Goal: Information Seeking & Learning: Learn about a topic

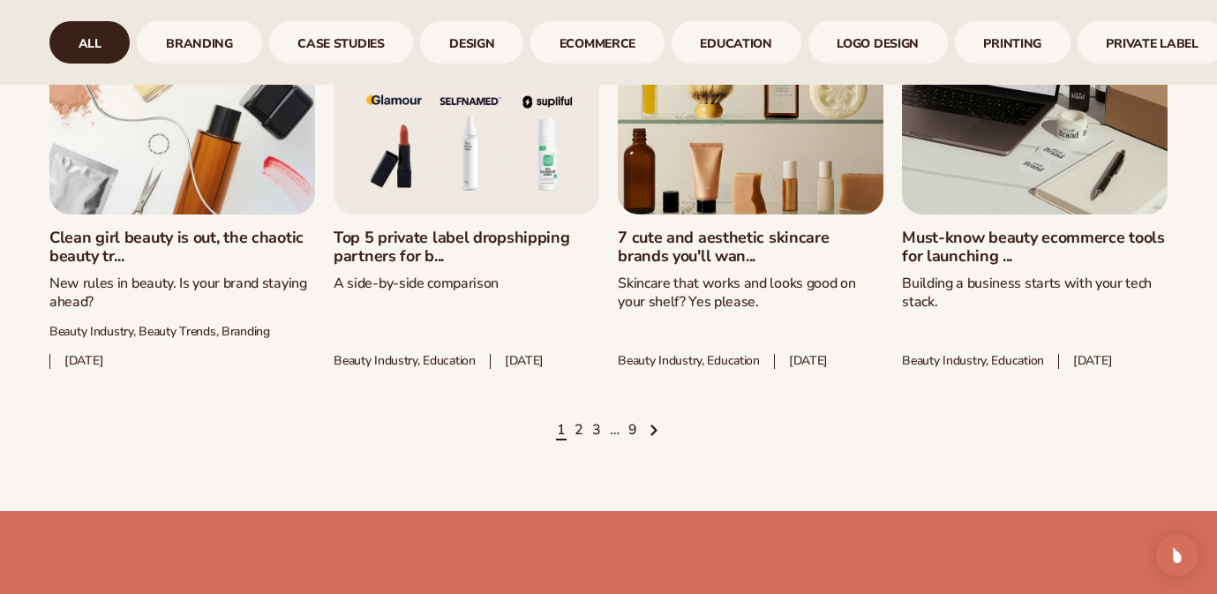
scroll to position [2398, 0]
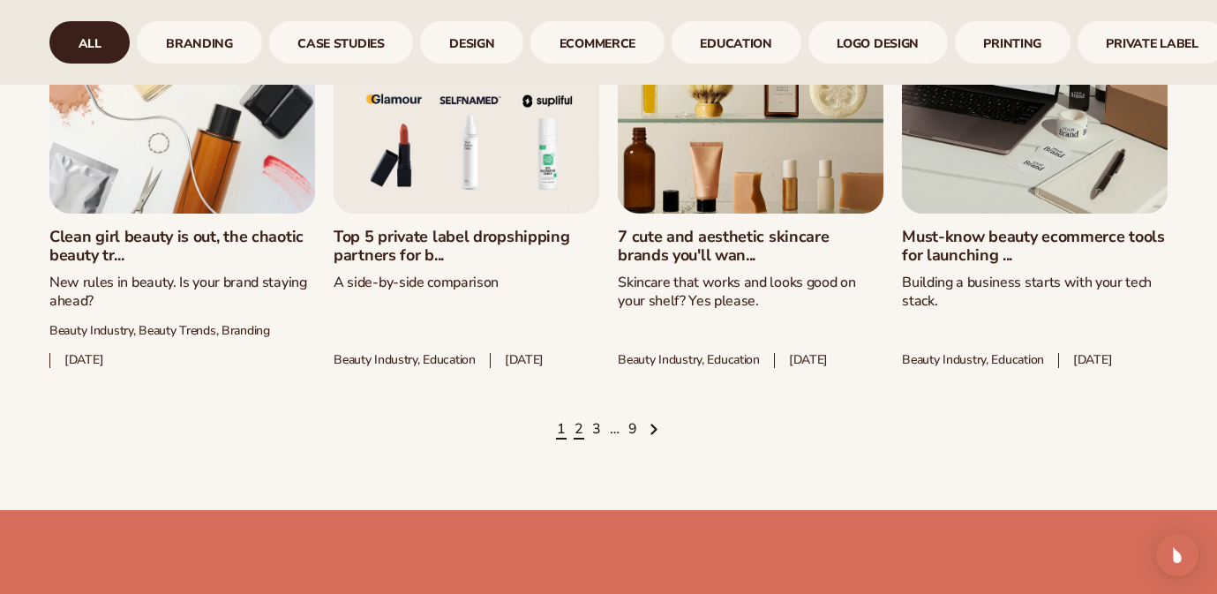
click at [581, 439] on link "2" at bounding box center [578, 429] width 9 height 19
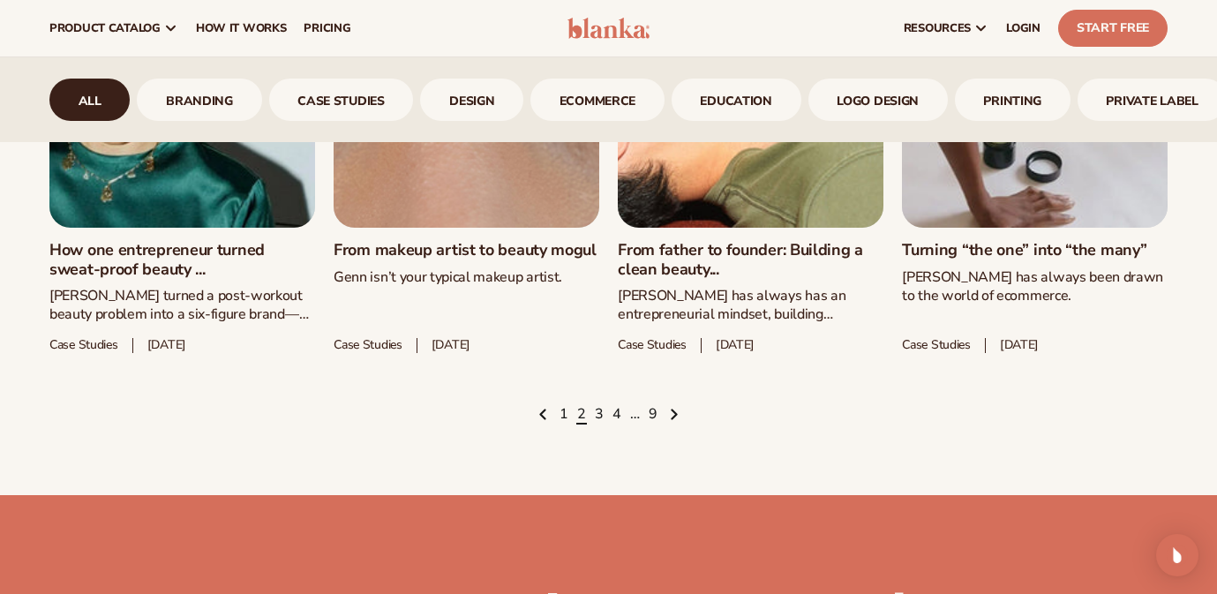
scroll to position [2354, 0]
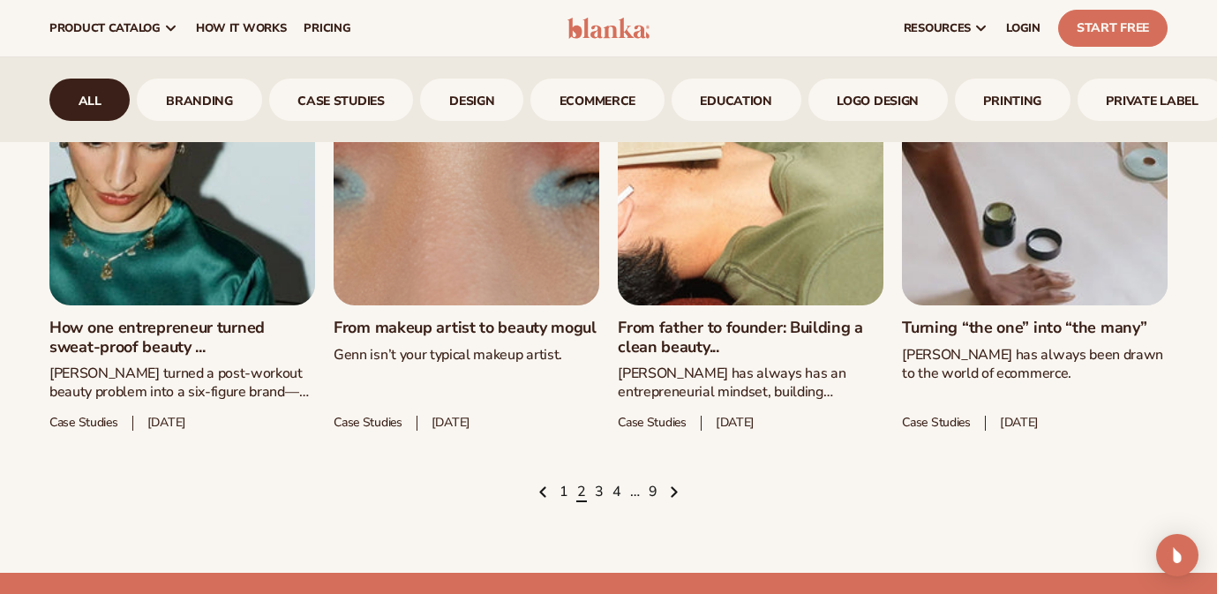
click at [593, 494] on ul "1 2 3 4 … 9" at bounding box center [608, 492] width 1118 height 19
click at [600, 494] on link "3" at bounding box center [599, 492] width 9 height 19
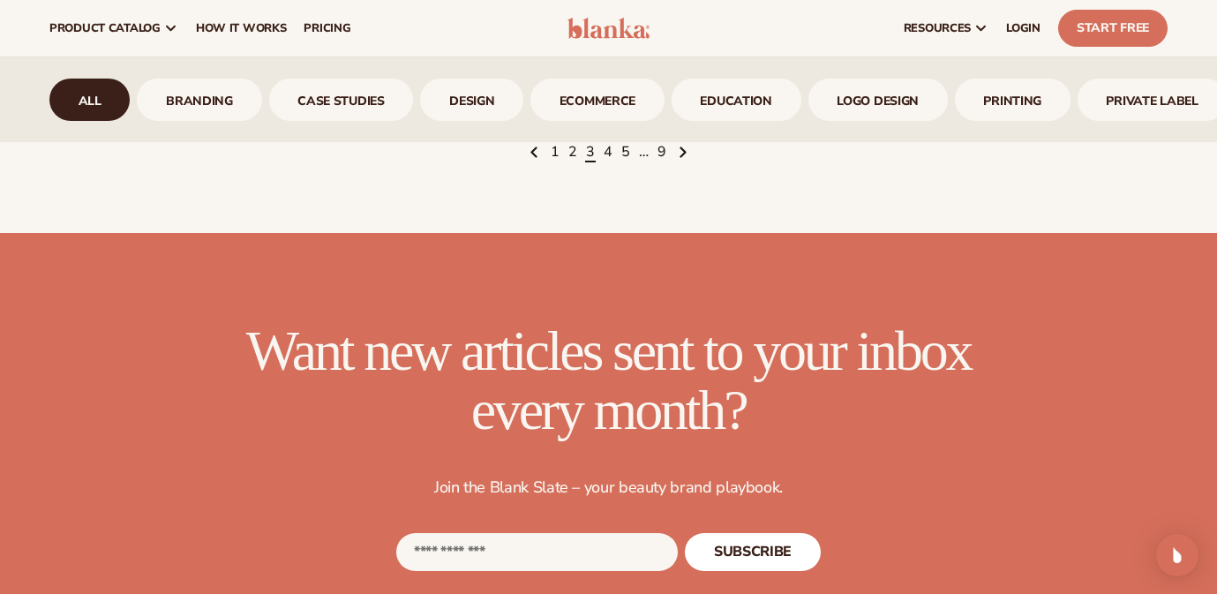
scroll to position [2707, 0]
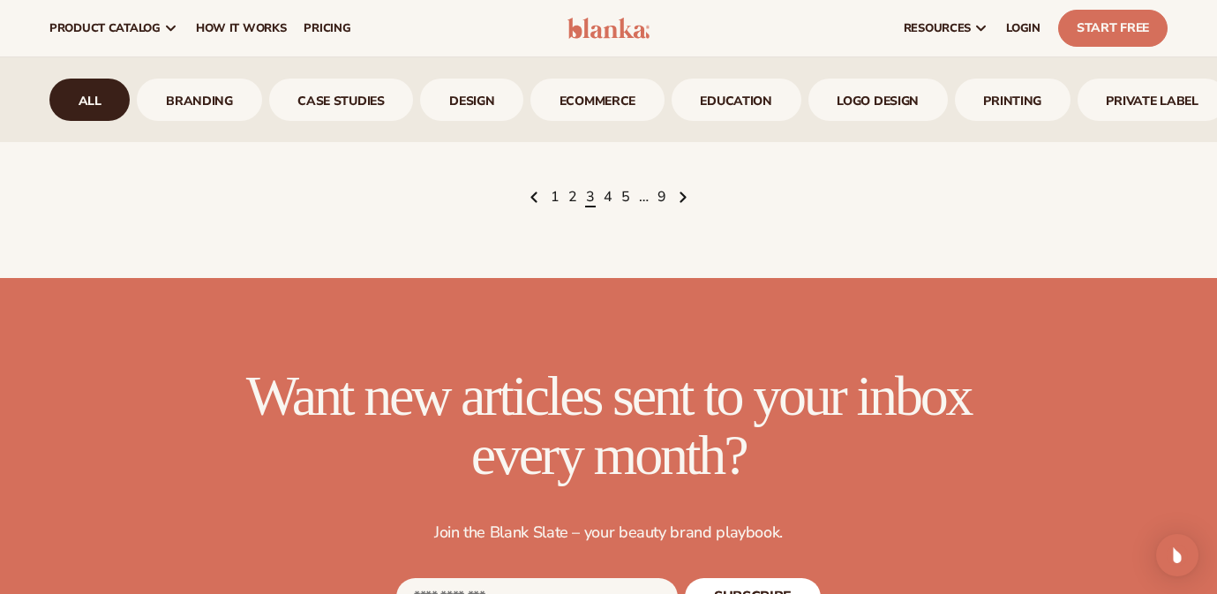
click at [603, 200] on ul "1 2 3 4 5 … 9" at bounding box center [608, 197] width 1118 height 19
click at [606, 202] on link "4" at bounding box center [608, 197] width 9 height 19
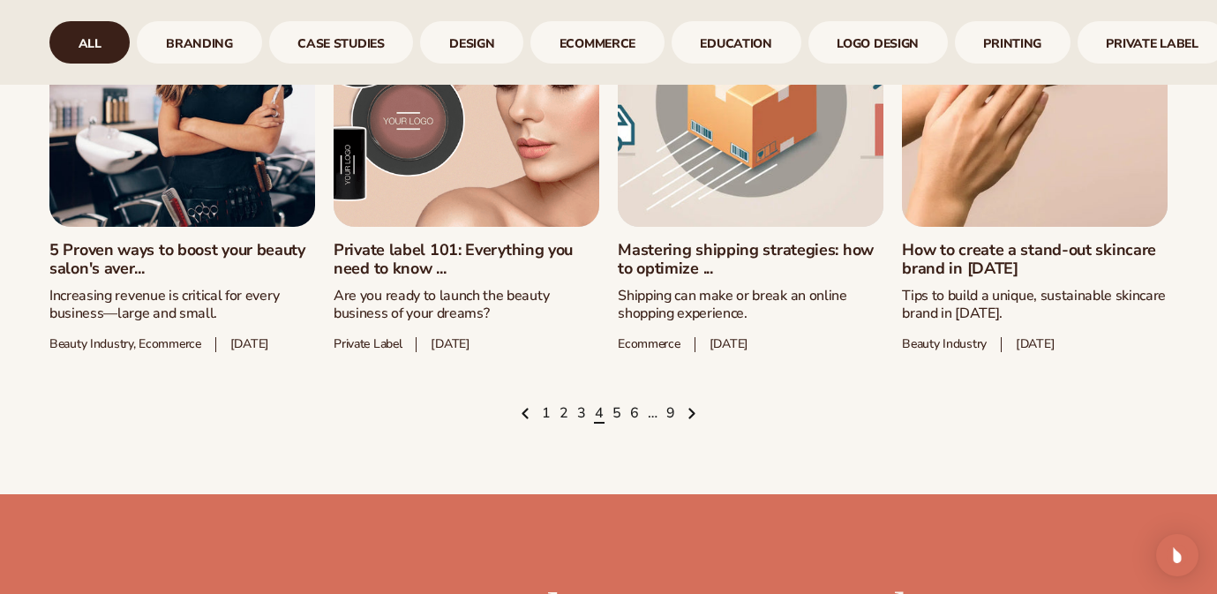
scroll to position [2416, 0]
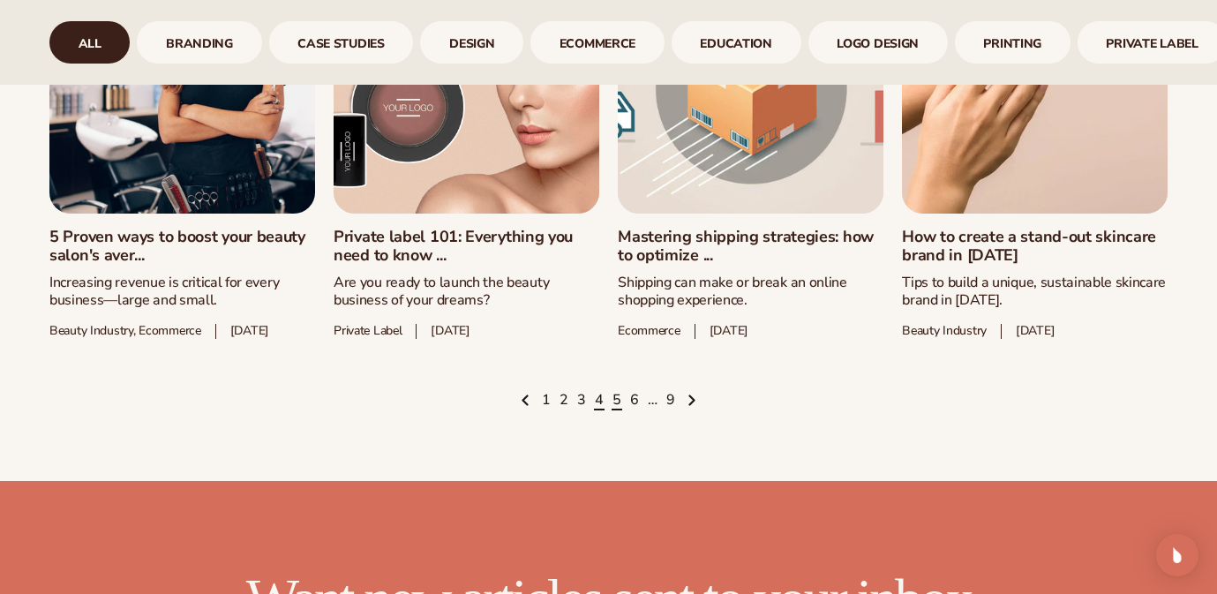
click at [617, 410] on link "5" at bounding box center [616, 400] width 9 height 19
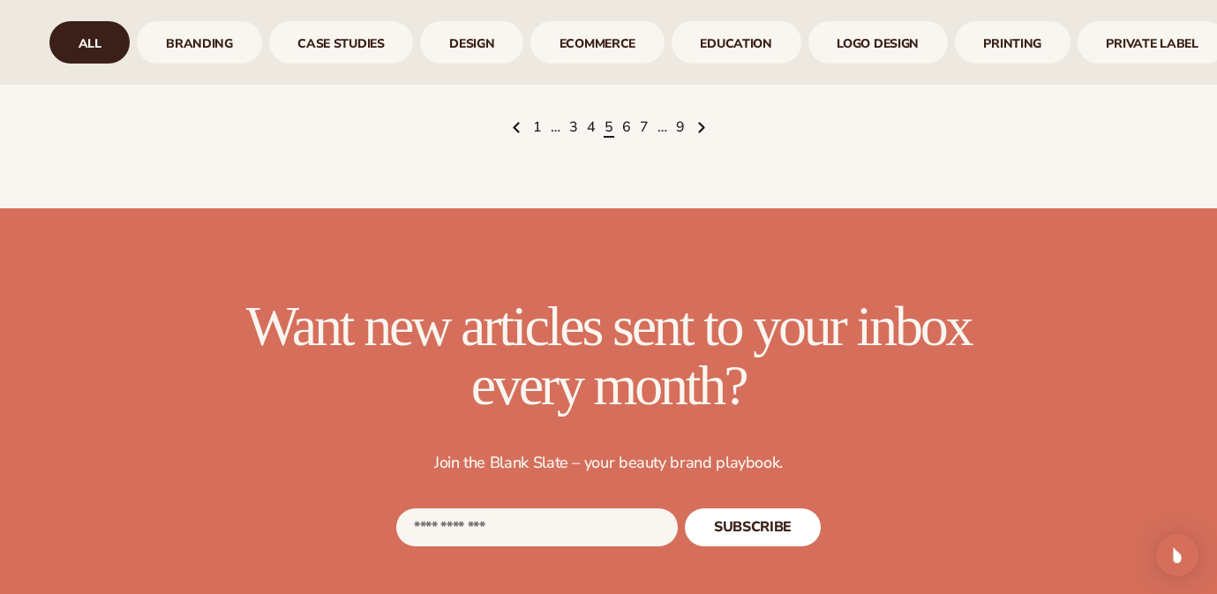
scroll to position [2677, 0]
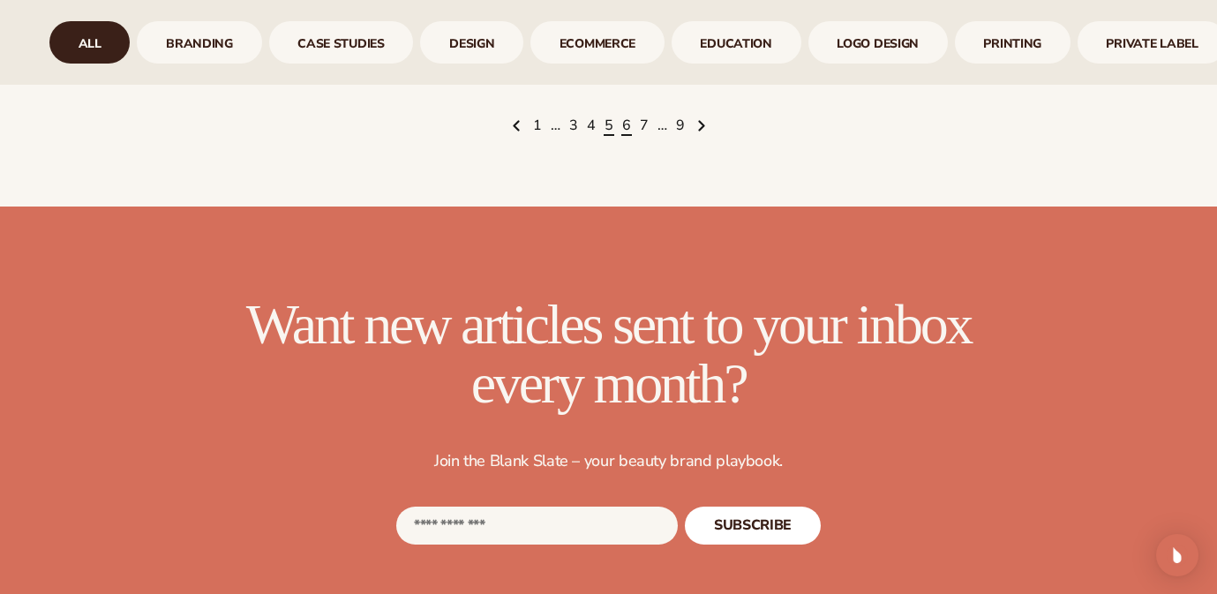
click at [624, 136] on link "6" at bounding box center [626, 125] width 9 height 19
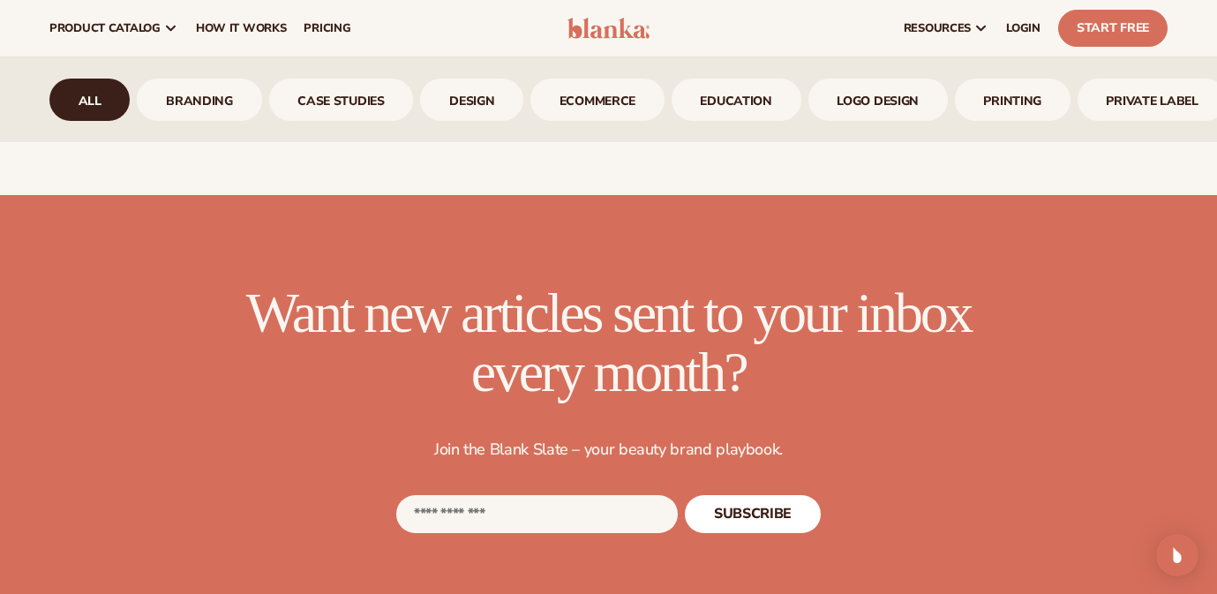
scroll to position [2579, 0]
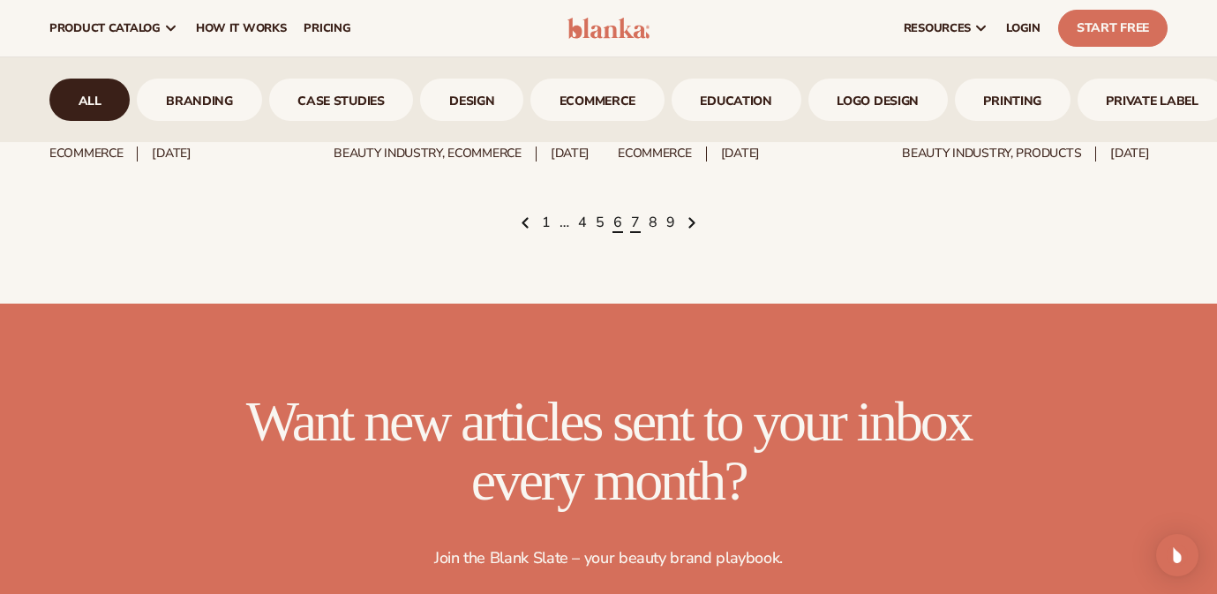
click at [633, 233] on link "7" at bounding box center [635, 223] width 9 height 19
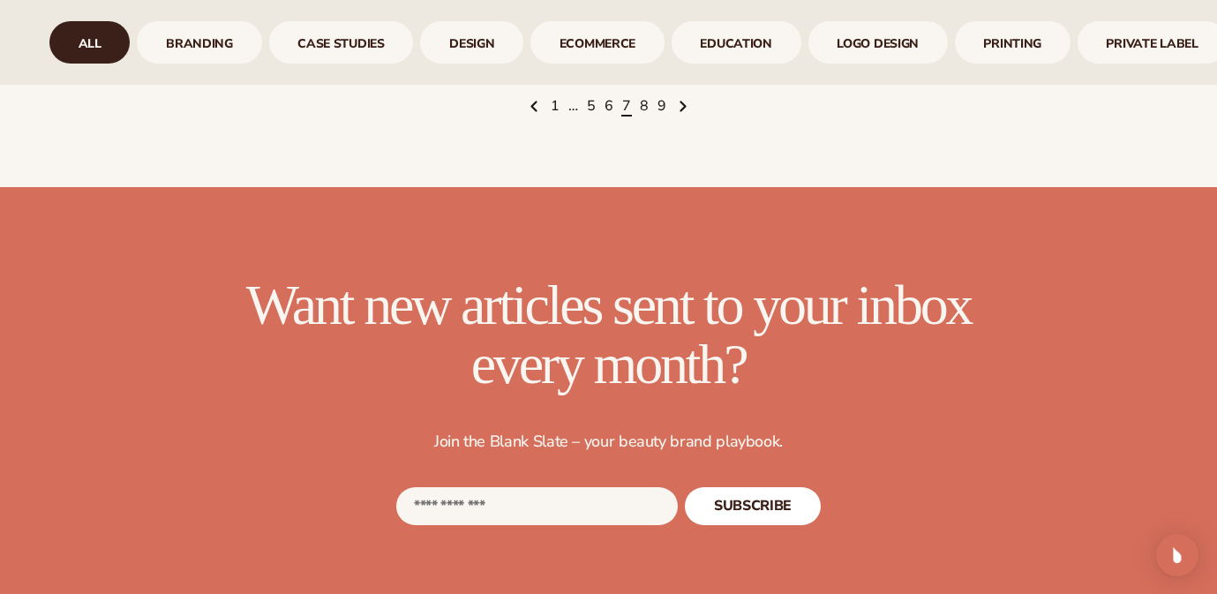
scroll to position [2694, 0]
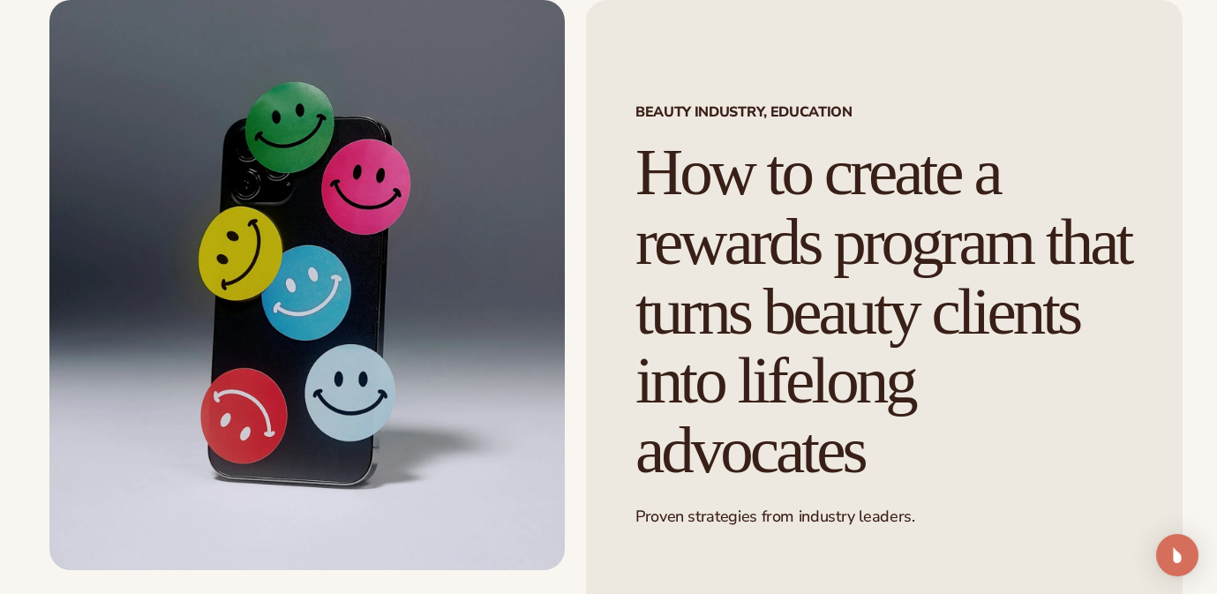
scroll to position [108, 0]
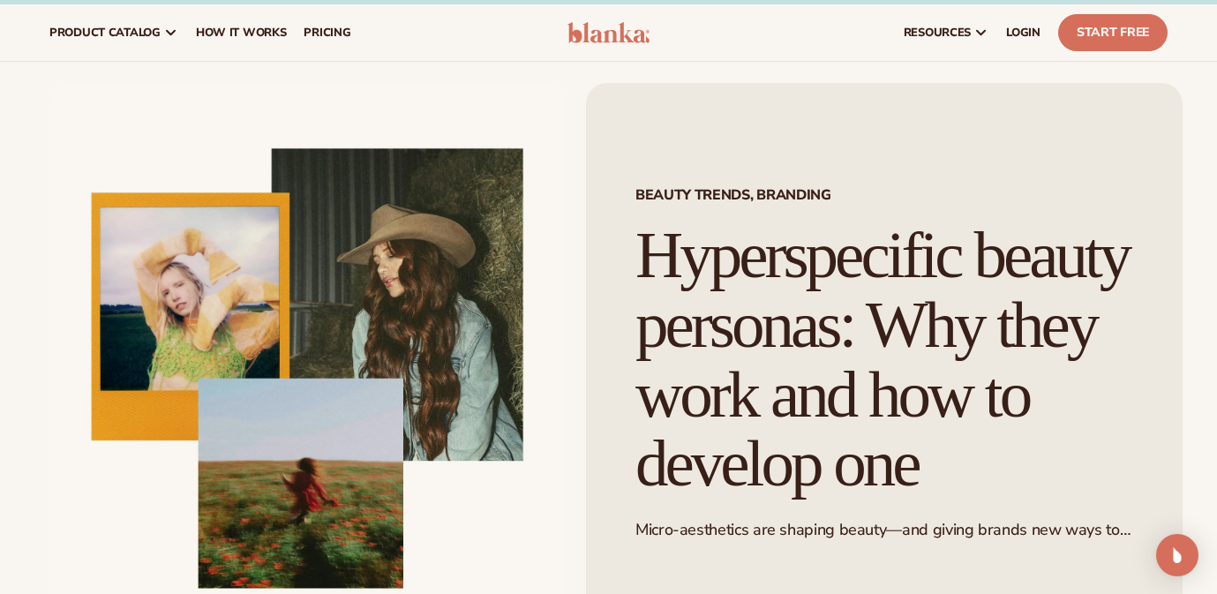
scroll to position [10, 0]
